Goal: Transaction & Acquisition: Purchase product/service

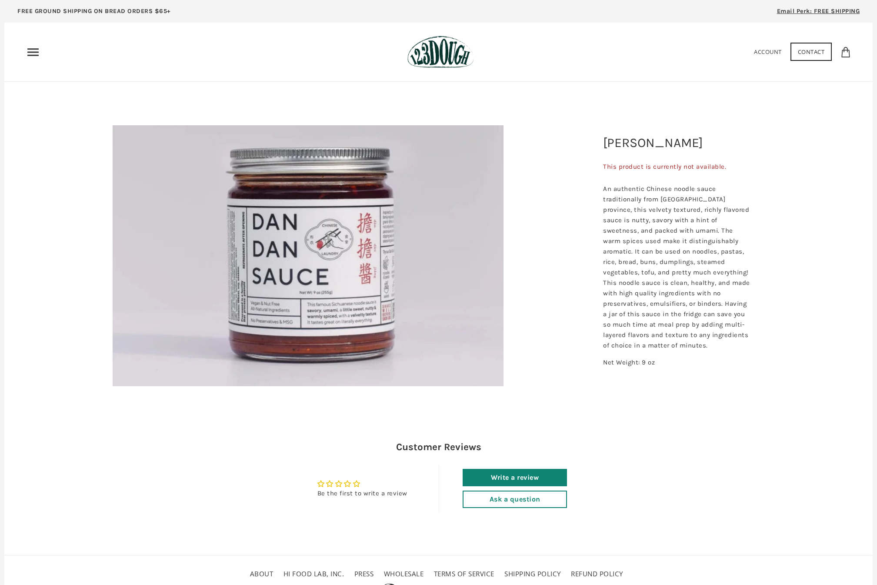
click at [677, 211] on p "An authentic Chinese noodle sauce traditionally from [GEOGRAPHIC_DATA] province…" at bounding box center [677, 267] width 148 height 167
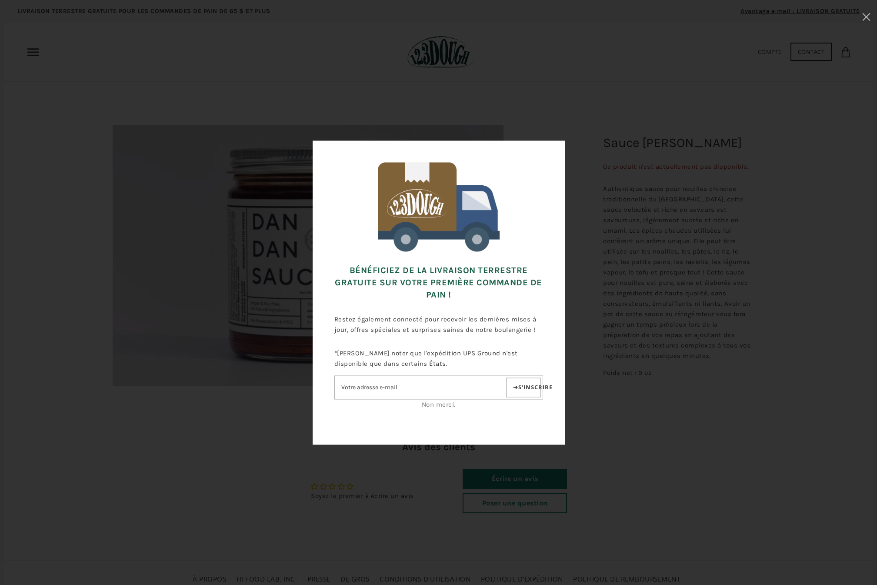
click at [440, 404] on font "Non merci." at bounding box center [439, 405] width 34 height 8
click at [434, 401] on font "Non merci." at bounding box center [439, 405] width 34 height 8
click at [448, 408] on font "Non merci." at bounding box center [439, 405] width 34 height 8
click at [706, 319] on div "Bénéficiez de la livraison terrestre GRATUITE sur votre première commande de pa…" at bounding box center [439, 293] width 790 height 498
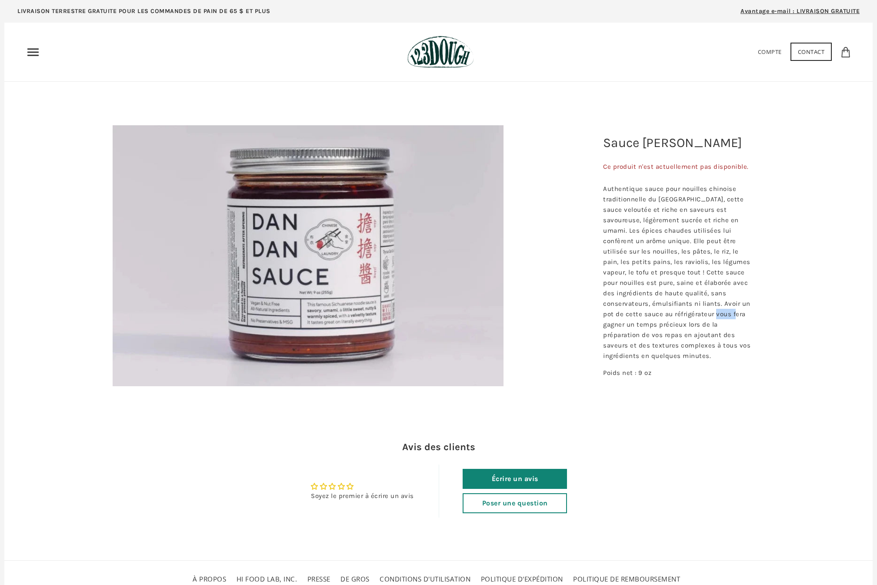
click at [706, 319] on p "Authentique sauce pour nouilles chinoise traditionnelle du [GEOGRAPHIC_DATA], c…" at bounding box center [677, 272] width 148 height 177
